Goal: Information Seeking & Learning: Learn about a topic

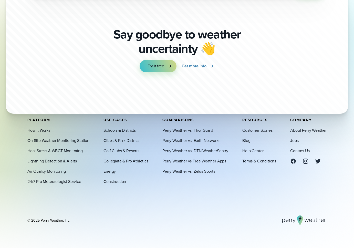
scroll to position [1806, 0]
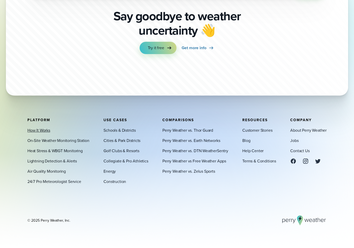
click at [42, 130] on link "How It Works" at bounding box center [38, 130] width 23 height 6
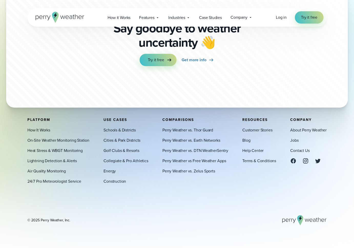
scroll to position [1395, 0]
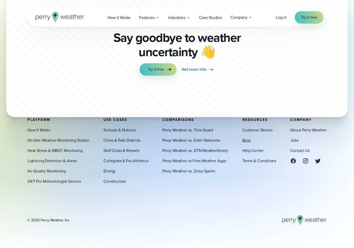
click at [247, 140] on link "Blog" at bounding box center [246, 140] width 8 height 6
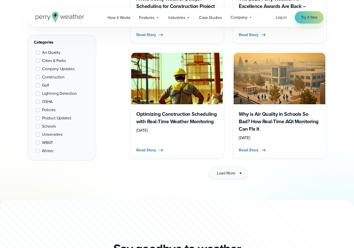
scroll to position [751, 0]
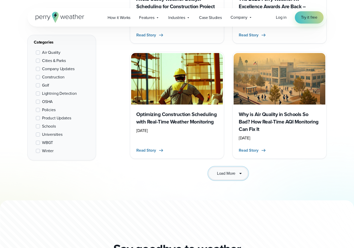
click at [224, 173] on span "Load More" at bounding box center [226, 173] width 18 height 6
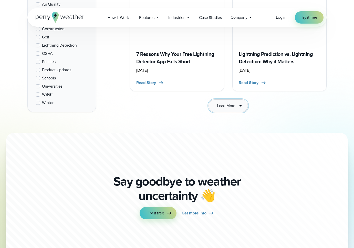
scroll to position [1540, 0]
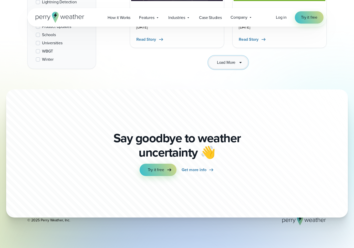
click at [229, 62] on span "Load More" at bounding box center [226, 62] width 18 height 6
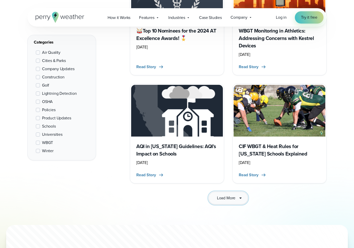
scroll to position [2083, 0]
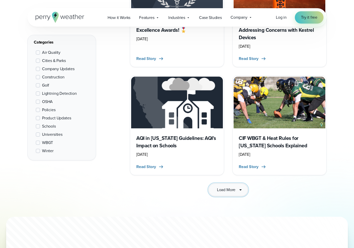
click at [229, 187] on span "Load More" at bounding box center [226, 190] width 18 height 6
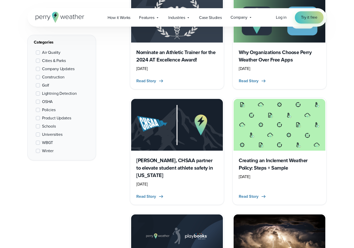
scroll to position [2277, 0]
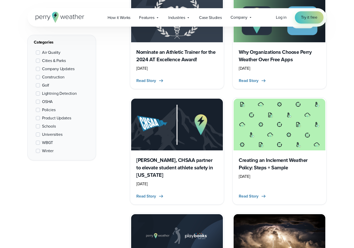
click at [153, 118] on img at bounding box center [177, 125] width 92 height 52
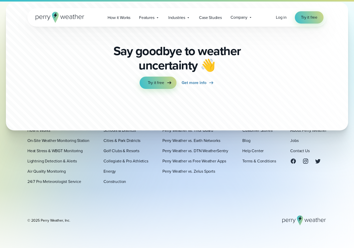
scroll to position [904, 0]
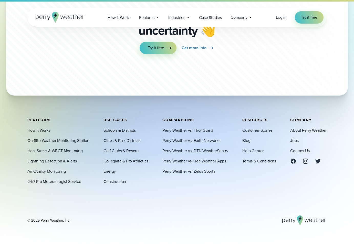
click at [124, 130] on link "Schools & Districts" at bounding box center [120, 130] width 32 height 6
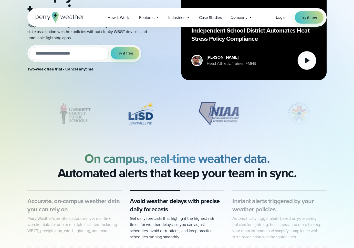
scroll to position [54, 0]
